Goal: Check status: Check status

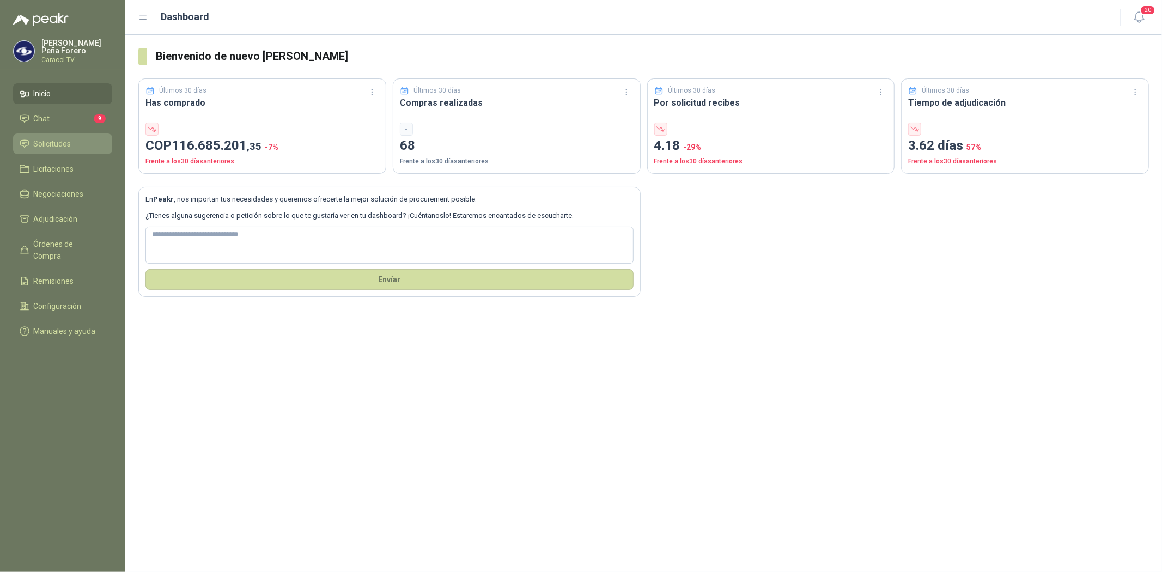
click at [57, 146] on span "Solicitudes" at bounding box center [53, 144] width 38 height 12
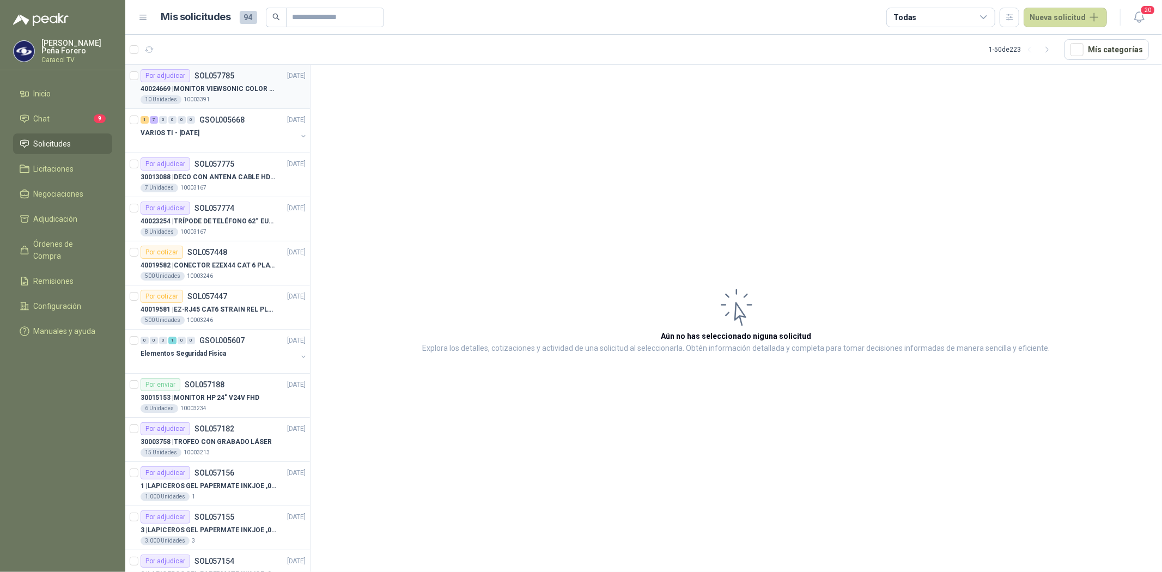
click at [237, 89] on p "40024669 | MONITOR VIEWSONIC COLOR PRO VP2786-4K" at bounding box center [209, 89] width 136 height 10
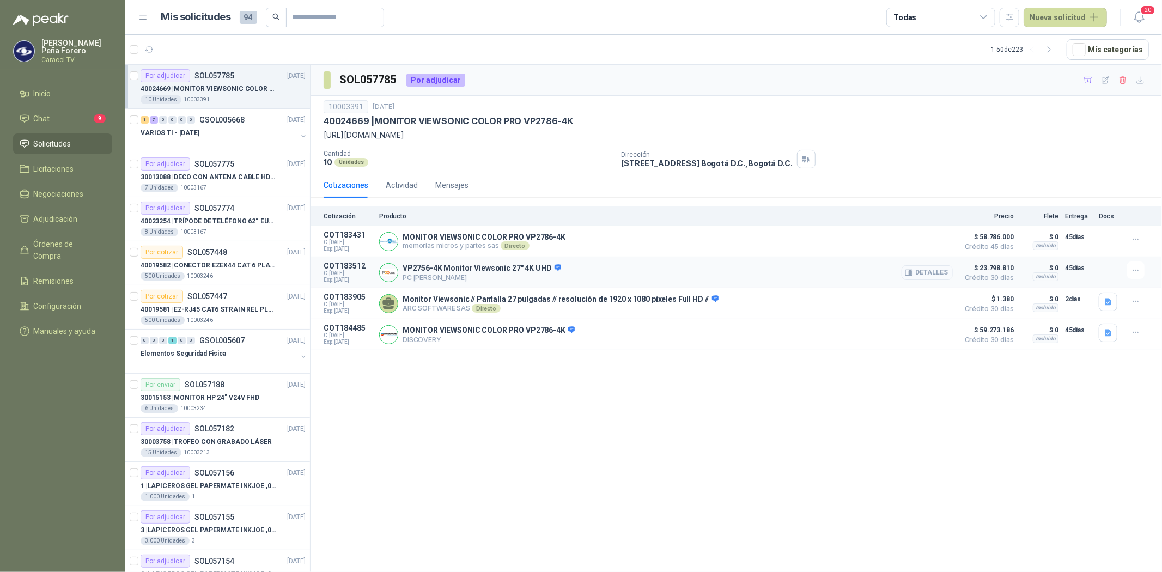
click at [937, 270] on button "Detalles" at bounding box center [927, 272] width 51 height 15
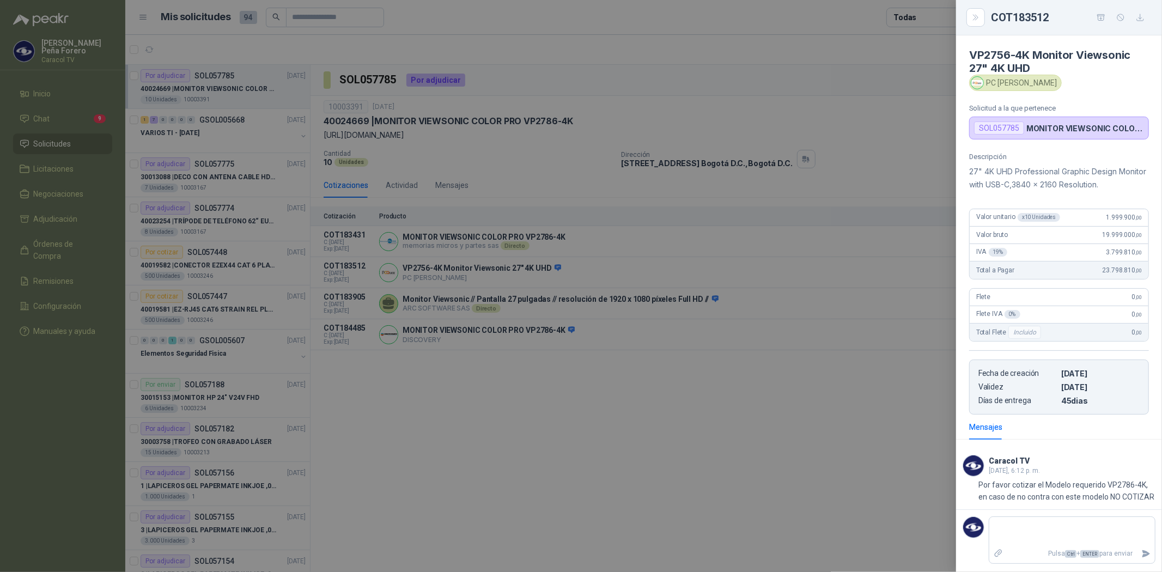
click at [823, 375] on div at bounding box center [581, 286] width 1162 height 572
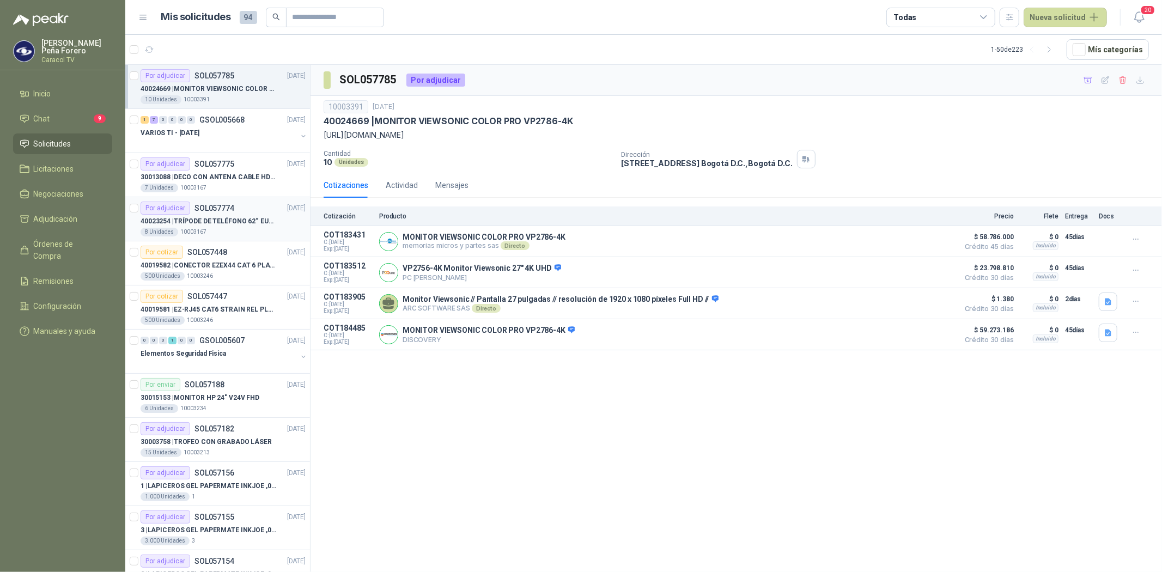
click at [199, 213] on div "Por adjudicar SOL057774" at bounding box center [188, 208] width 94 height 13
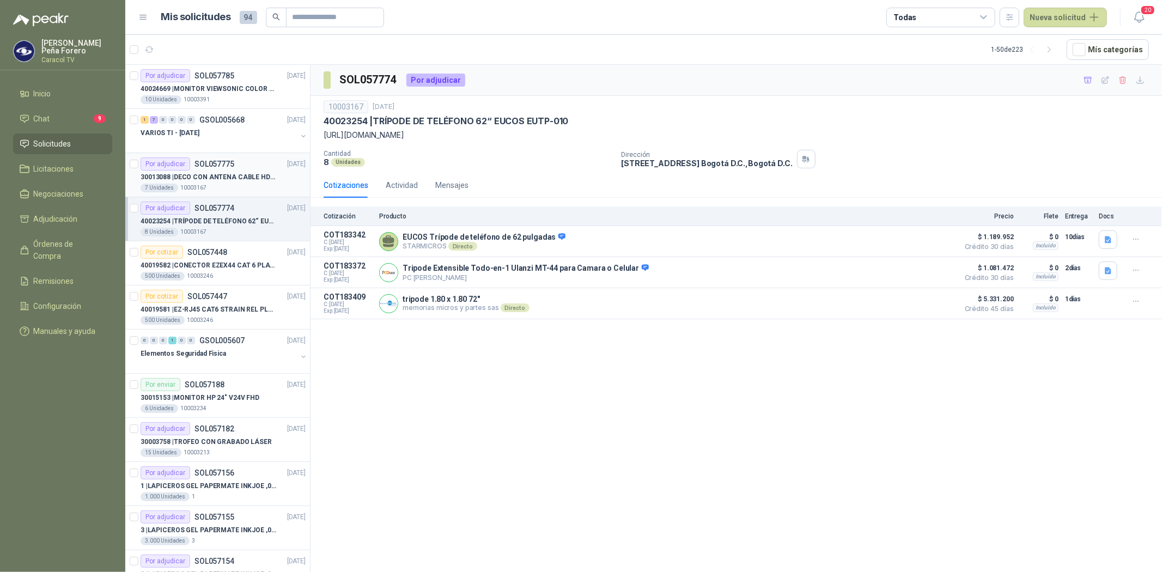
click at [232, 173] on p "30013088 | DECO CON ANTENA CABLE HDMI DAIRU DR90014" at bounding box center [209, 177] width 136 height 10
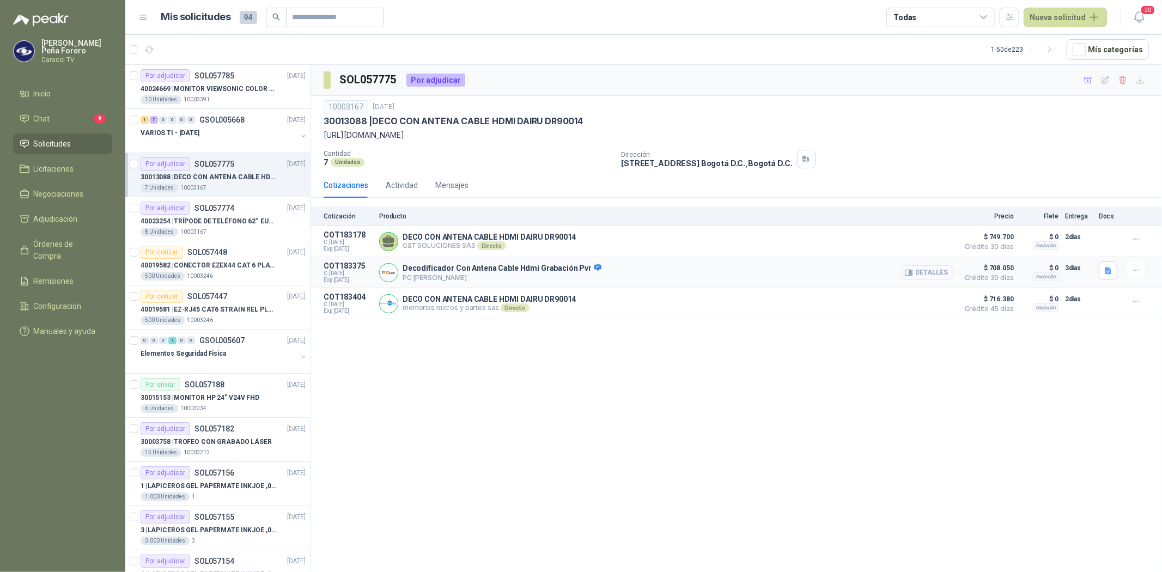
click at [938, 272] on button "Detalles" at bounding box center [927, 272] width 51 height 15
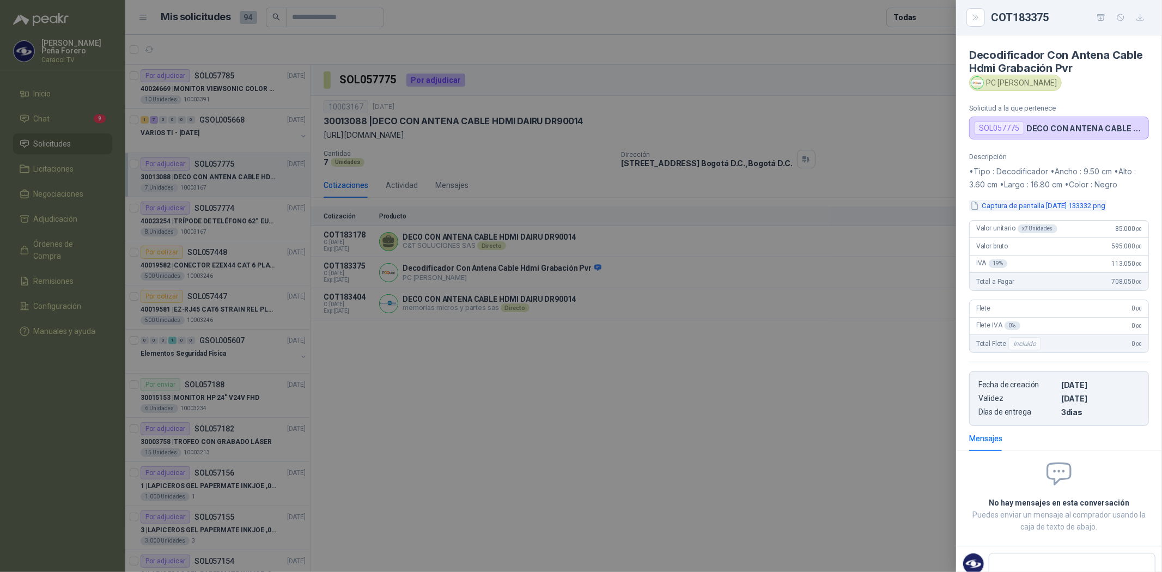
click at [1057, 206] on button "Captura de pantalla [DATE] 133332.png" at bounding box center [1037, 205] width 137 height 11
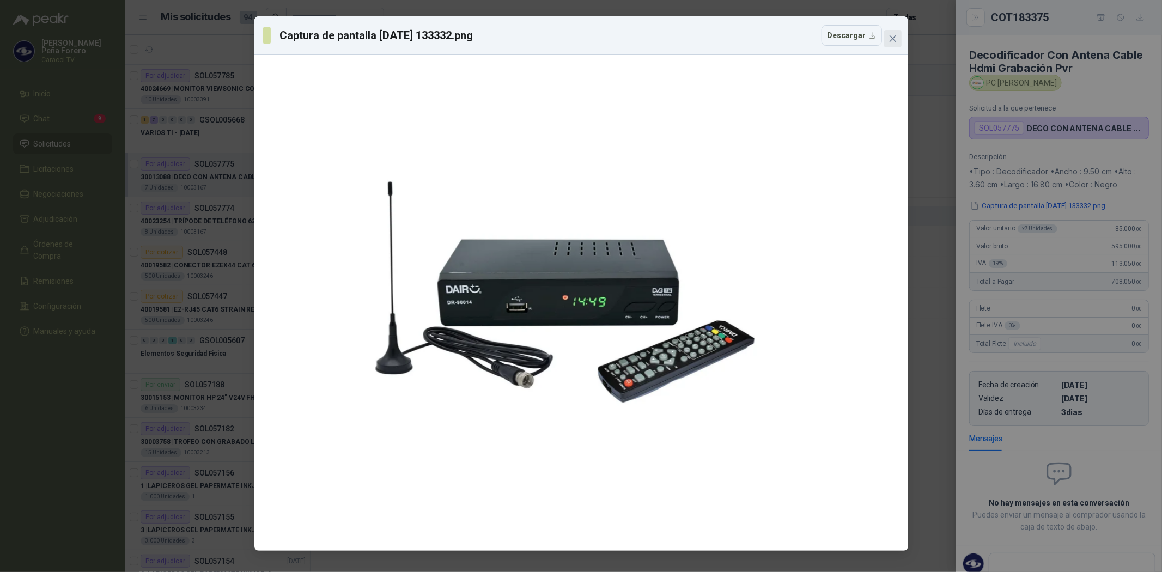
click at [892, 38] on icon "close" at bounding box center [892, 38] width 7 height 7
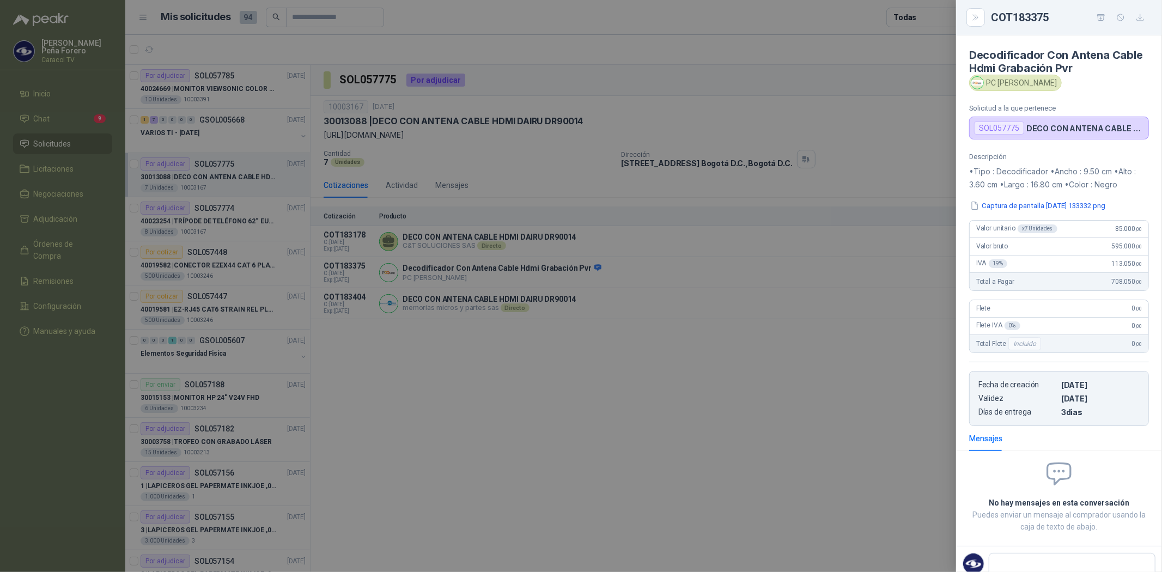
click at [671, 382] on div at bounding box center [581, 286] width 1162 height 572
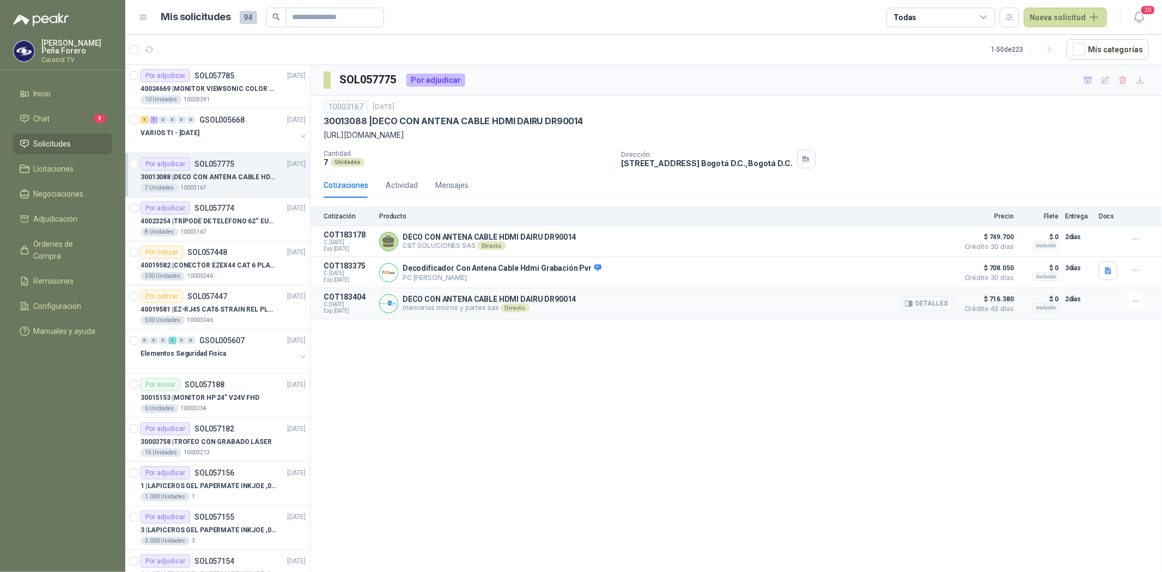
click at [923, 307] on button "Detalles" at bounding box center [927, 303] width 51 height 15
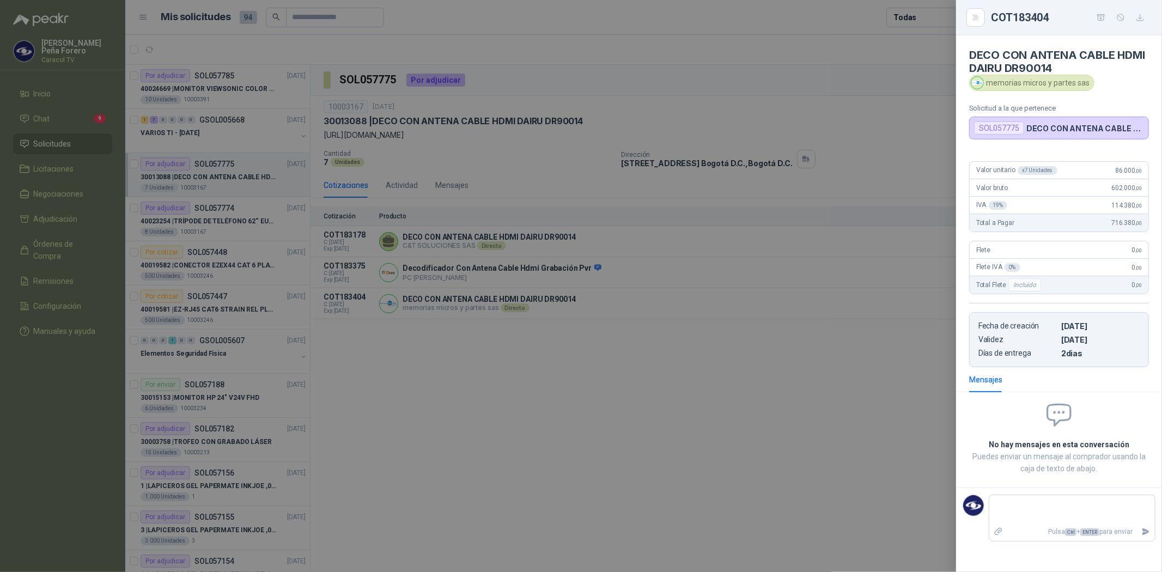
click at [835, 361] on div at bounding box center [581, 286] width 1162 height 572
